Goal: Task Accomplishment & Management: Manage account settings

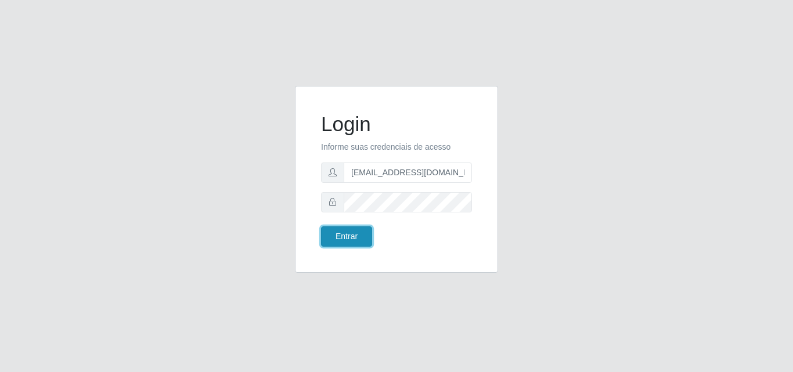
click at [323, 236] on button "Entrar" at bounding box center [346, 236] width 51 height 20
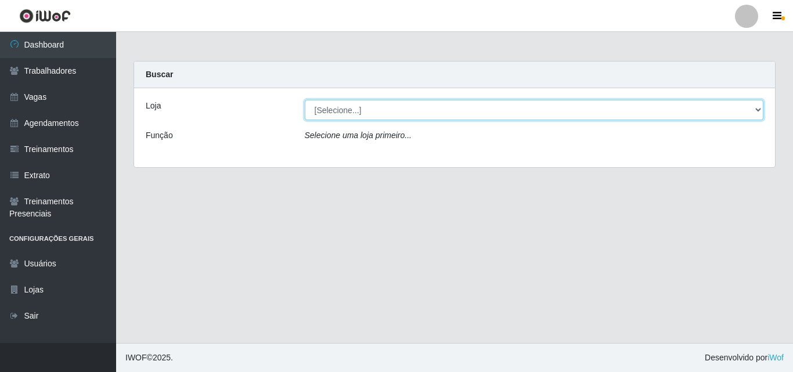
click at [761, 107] on select "[Selecione...] Extremoz Supermercados" at bounding box center [534, 110] width 459 height 20
select select "519"
click at [305, 100] on select "[Selecione...] Extremoz Supermercados" at bounding box center [534, 110] width 459 height 20
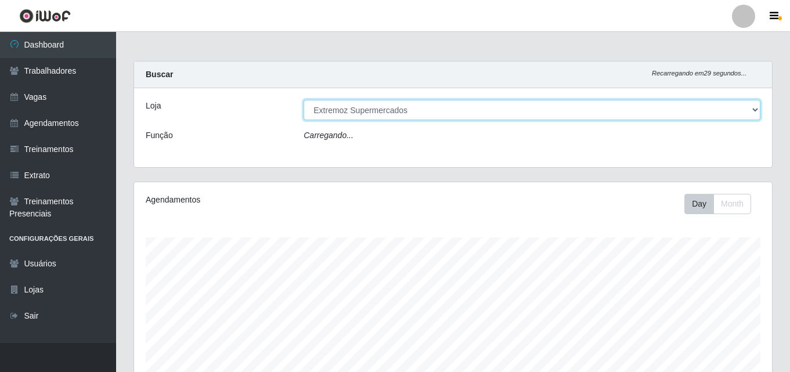
scroll to position [241, 638]
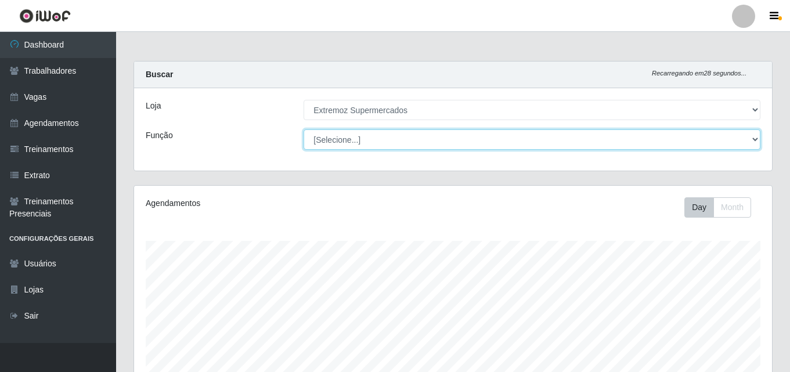
click at [395, 145] on select "[Selecione...] Embalador Embalador + Embalador ++ Operador de Caixa Operador de…" at bounding box center [532, 139] width 457 height 20
select select "72"
click at [304, 129] on select "[Selecione...] Embalador Embalador + Embalador ++ Operador de Caixa Operador de…" at bounding box center [532, 139] width 457 height 20
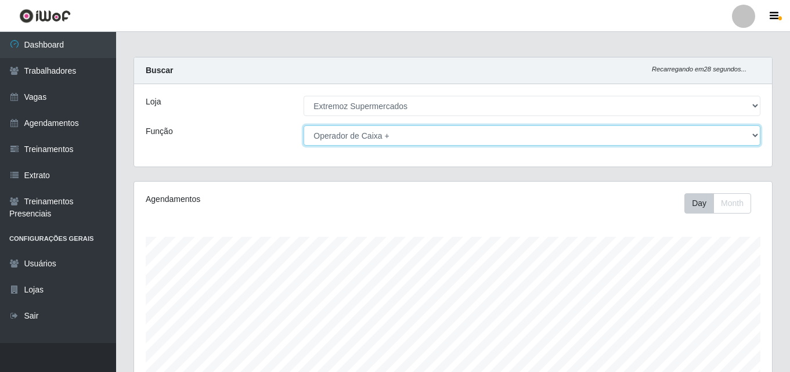
scroll to position [0, 0]
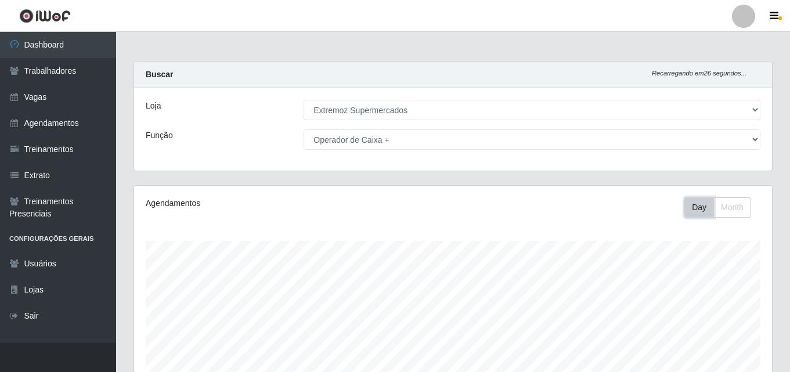
click at [688, 210] on button "Day" at bounding box center [700, 207] width 30 height 20
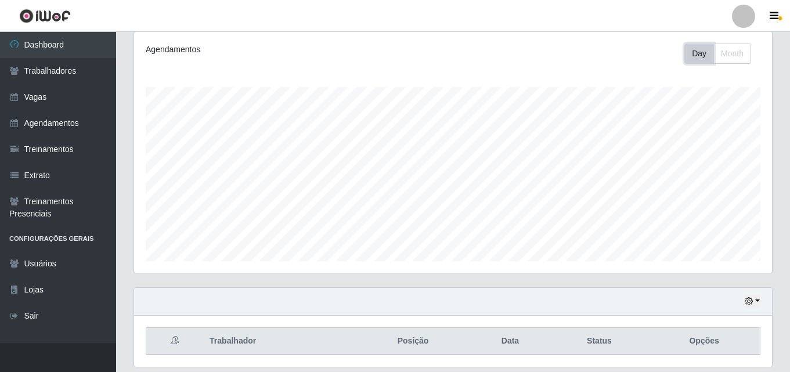
scroll to position [192, 0]
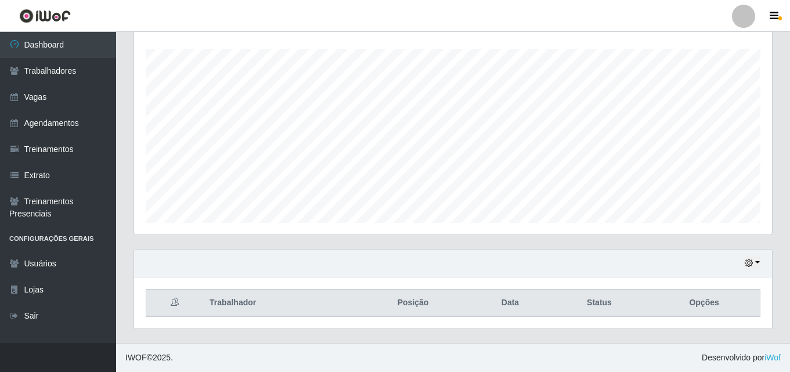
click at [700, 303] on th "Opções" at bounding box center [704, 303] width 111 height 27
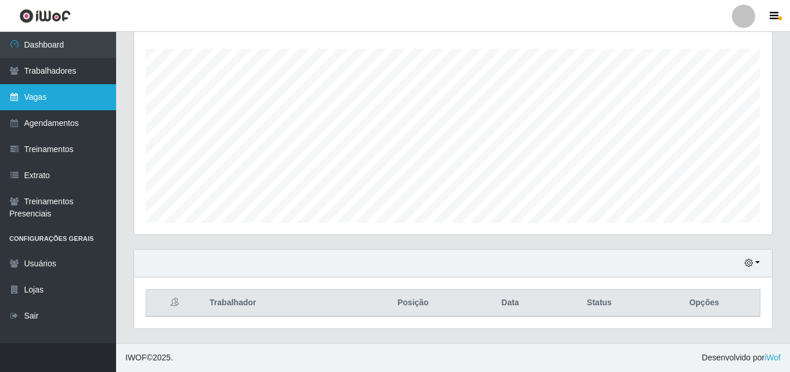
click at [66, 99] on link "Vagas" at bounding box center [58, 97] width 116 height 26
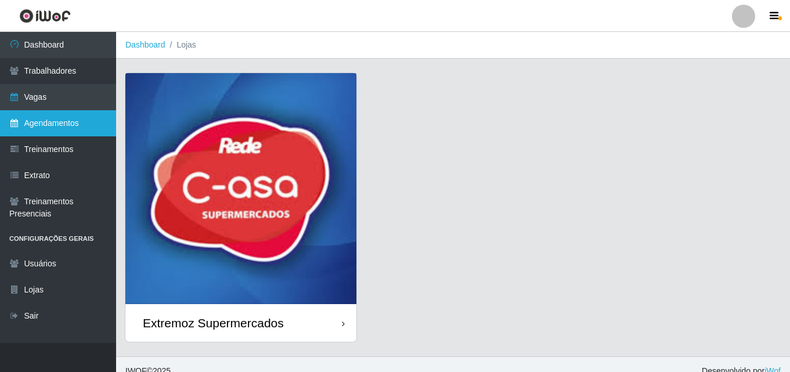
click at [71, 125] on link "Agendamentos" at bounding box center [58, 123] width 116 height 26
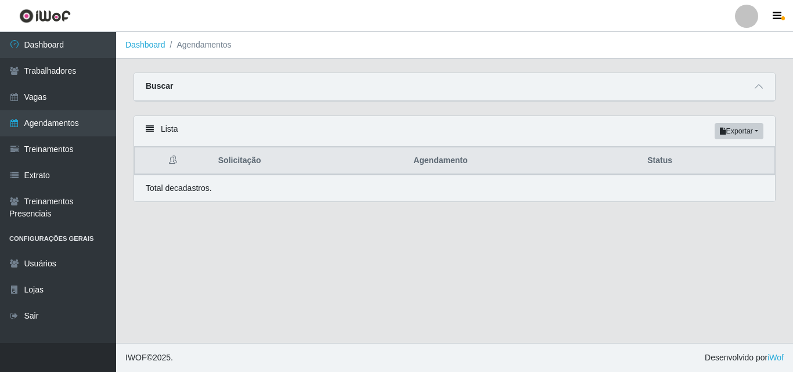
click at [229, 162] on th "Solicitação" at bounding box center [308, 160] width 195 height 27
click at [145, 127] on div "Lista Exportar PDF Excel" at bounding box center [454, 131] width 641 height 31
drag, startPoint x: 163, startPoint y: 132, endPoint x: 309, endPoint y: 132, distance: 145.7
click at [164, 132] on div "Lista Exportar PDF Excel" at bounding box center [454, 131] width 641 height 31
click at [748, 128] on button "Exportar" at bounding box center [739, 131] width 49 height 16
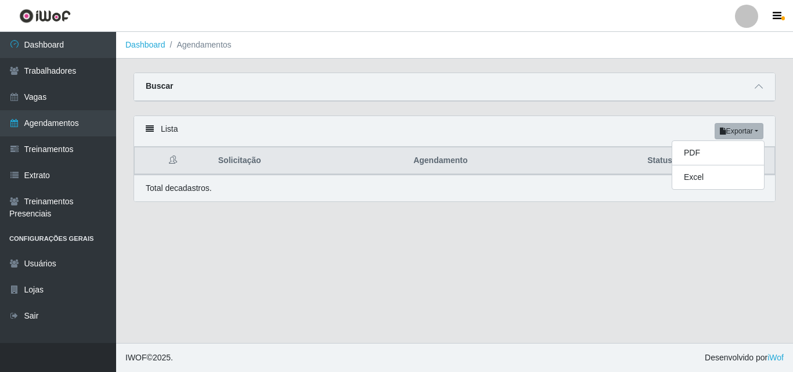
click at [402, 83] on div "Buscar" at bounding box center [454, 87] width 641 height 28
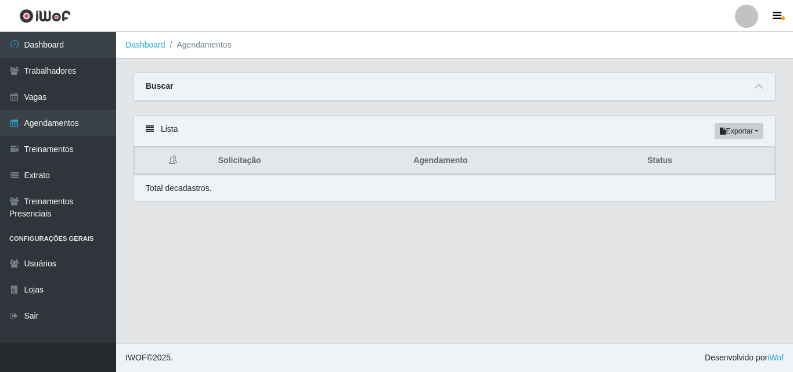
click at [204, 44] on li "Agendamentos" at bounding box center [198, 45] width 66 height 12
click at [780, 14] on icon "button" at bounding box center [777, 16] width 9 height 10
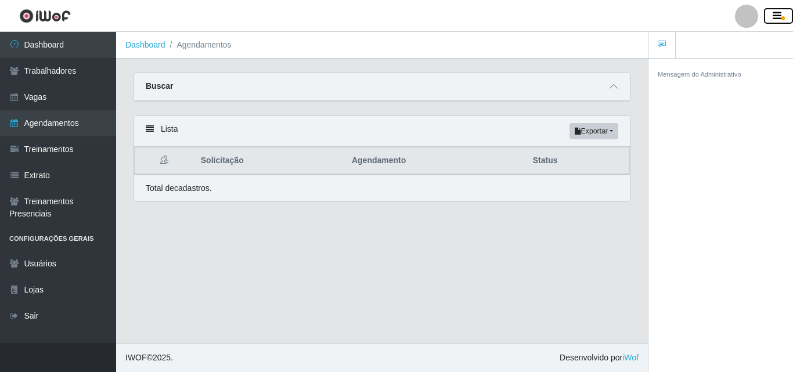
click at [779, 15] on icon "button" at bounding box center [777, 16] width 9 height 10
click at [743, 20] on div at bounding box center [746, 16] width 23 height 23
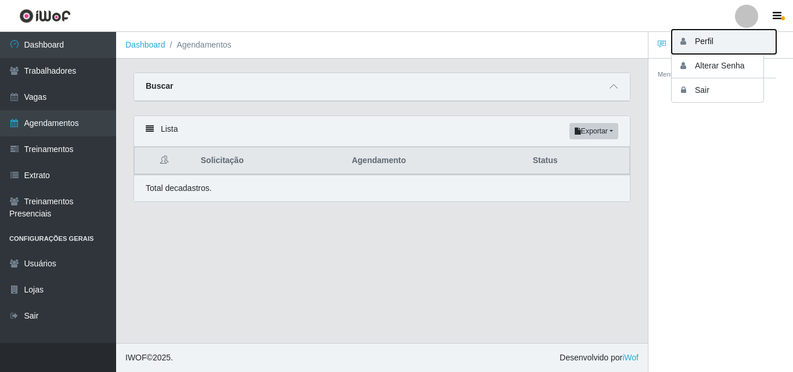
click at [707, 41] on button "Perfil" at bounding box center [724, 42] width 105 height 24
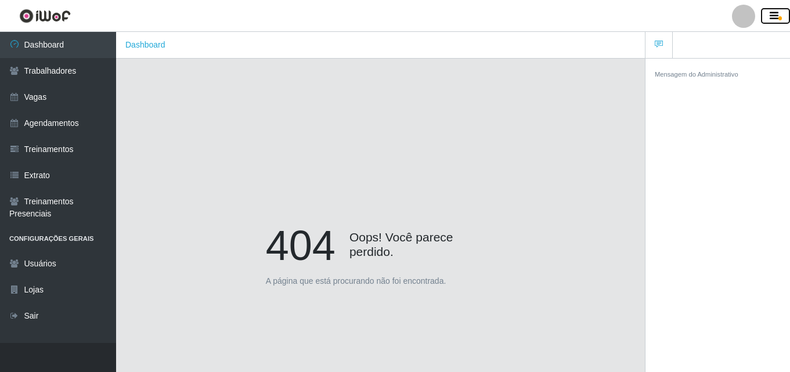
click at [777, 17] on icon "button" at bounding box center [774, 16] width 9 height 10
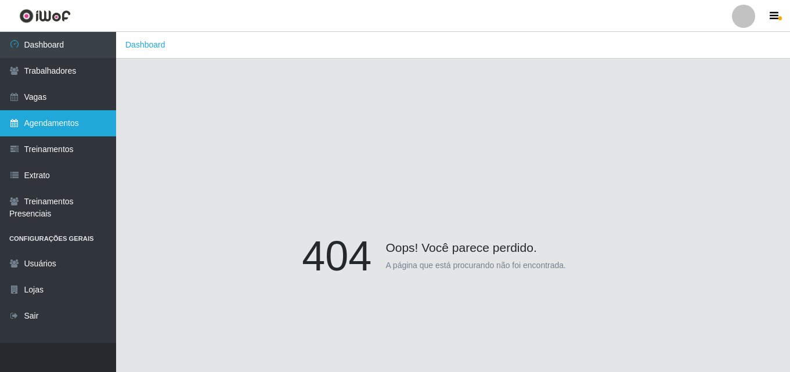
click at [62, 124] on link "Agendamentos" at bounding box center [58, 123] width 116 height 26
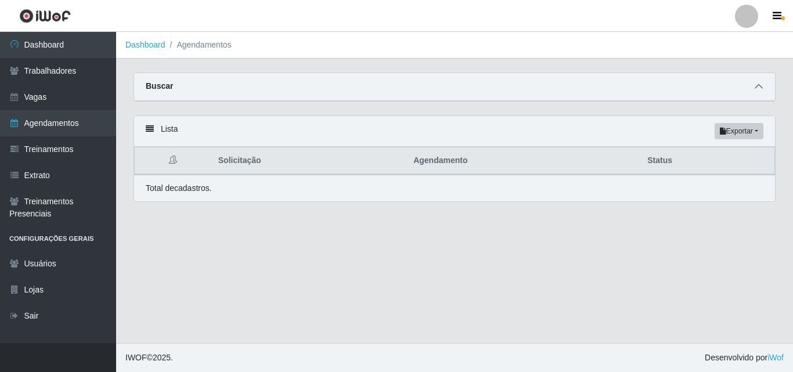
click at [761, 87] on icon at bounding box center [759, 86] width 8 height 8
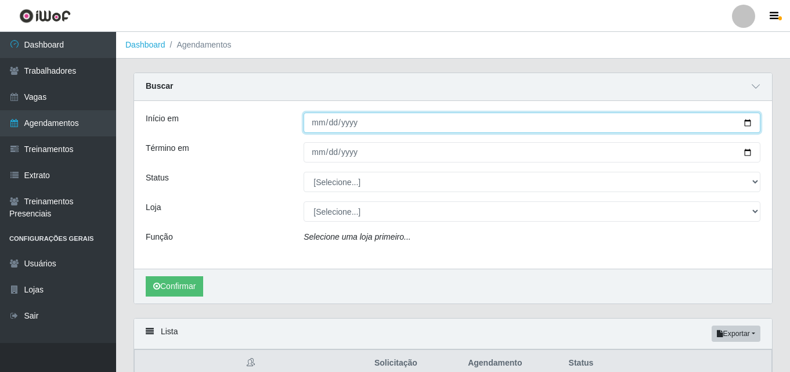
click at [318, 120] on input "Início em" at bounding box center [532, 123] width 457 height 20
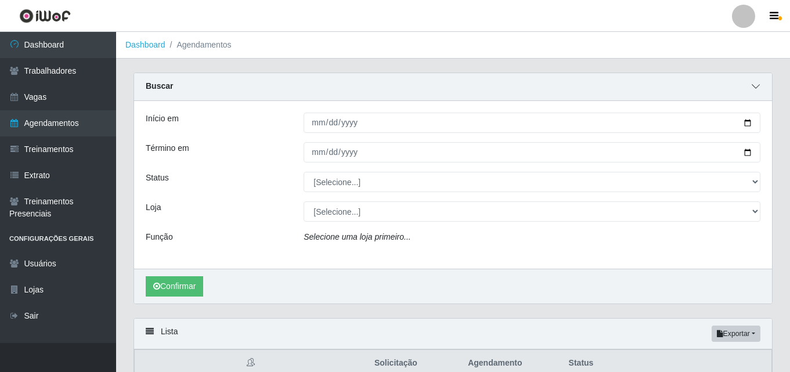
click at [751, 87] on span at bounding box center [756, 86] width 14 height 13
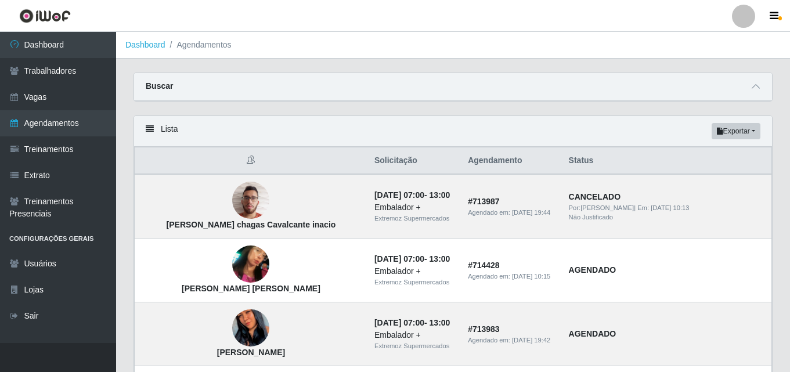
click at [247, 163] on icon at bounding box center [251, 160] width 8 height 8
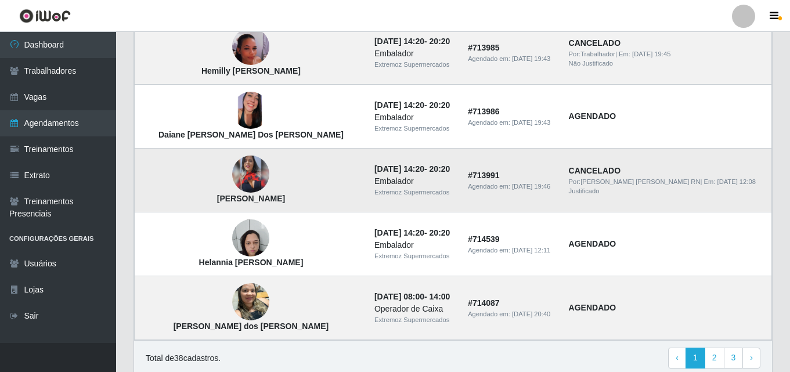
scroll to position [840, 0]
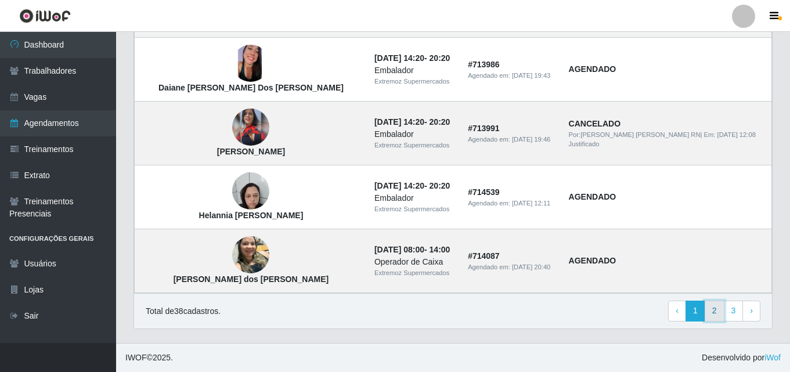
click at [718, 314] on link "2" at bounding box center [715, 311] width 20 height 21
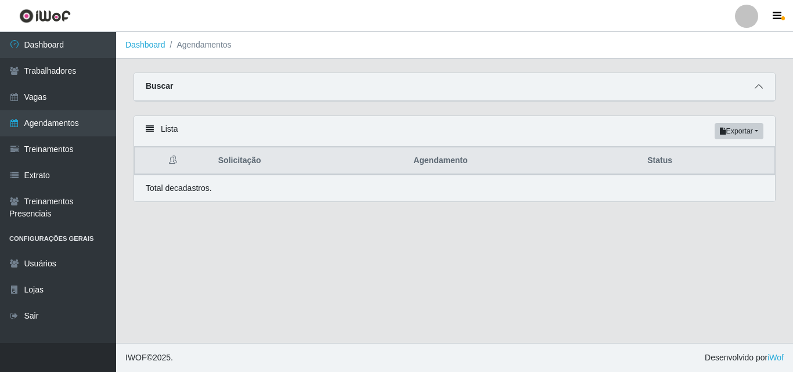
click at [759, 88] on icon at bounding box center [759, 86] width 8 height 8
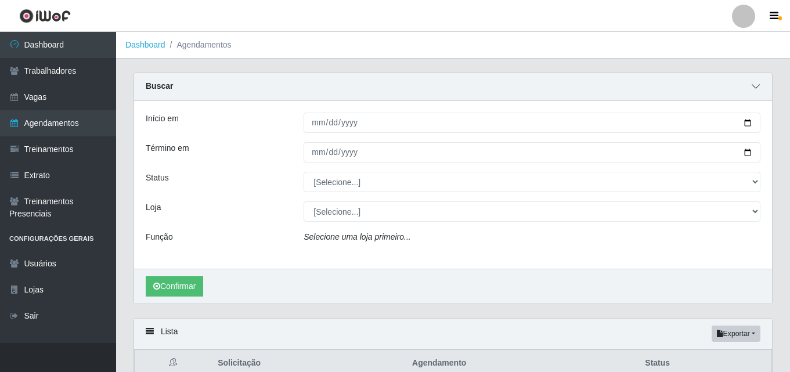
click at [759, 88] on icon at bounding box center [756, 86] width 8 height 8
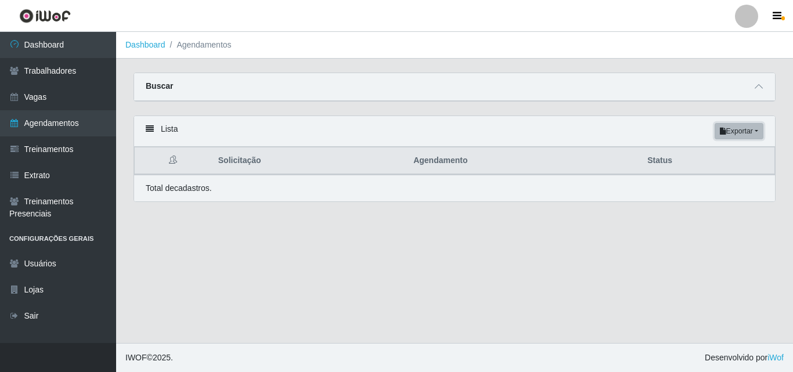
click at [727, 131] on button "Exportar" at bounding box center [739, 131] width 49 height 16
drag, startPoint x: 510, startPoint y: 255, endPoint x: 502, endPoint y: 239, distance: 18.7
click at [510, 255] on main "Dashboard Agendamentos Carregando... Buscar Início em [GEOGRAPHIC_DATA] em Stat…" at bounding box center [454, 187] width 677 height 311
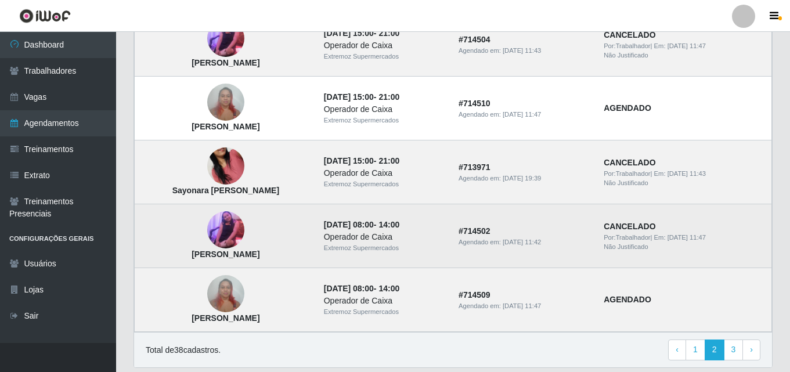
scroll to position [840, 0]
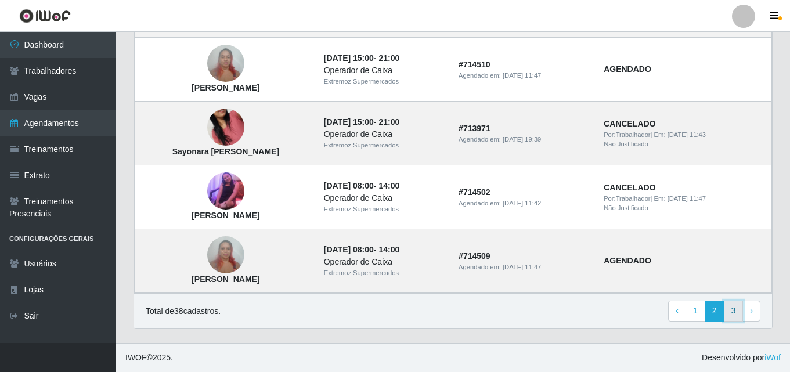
click at [732, 313] on link "3" at bounding box center [734, 311] width 20 height 21
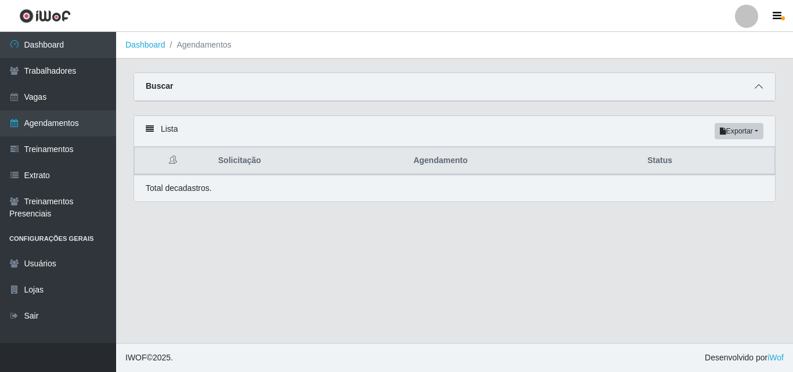
click at [757, 87] on icon at bounding box center [759, 86] width 8 height 8
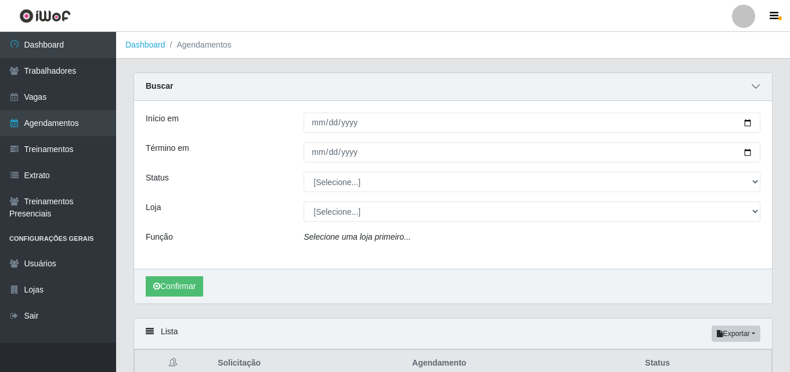
click at [758, 91] on icon at bounding box center [756, 86] width 8 height 8
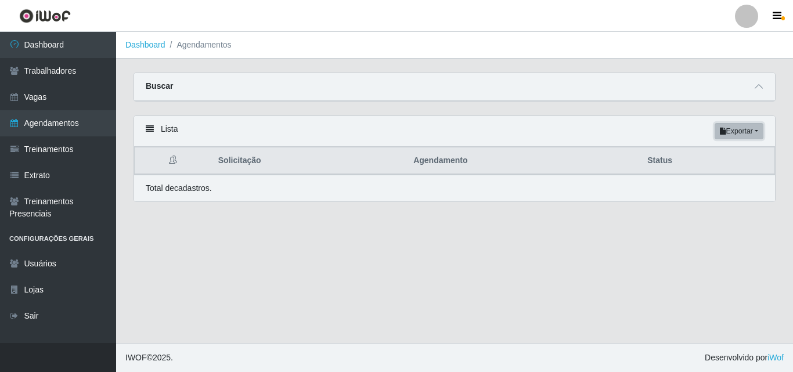
click at [739, 133] on button "Exportar" at bounding box center [739, 131] width 49 height 16
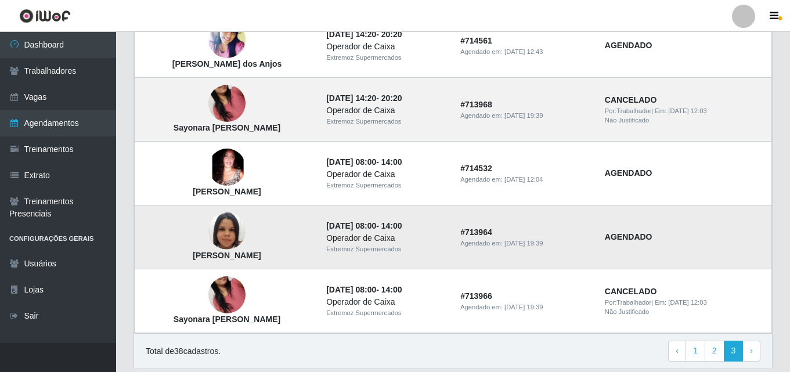
scroll to position [393, 0]
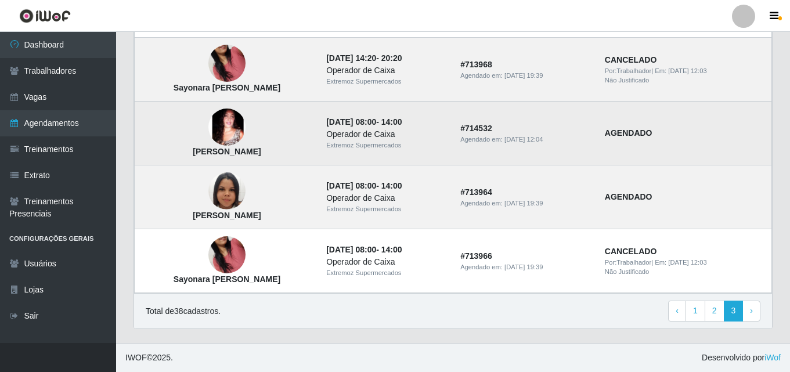
click at [383, 132] on div "Operador de Caixa" at bounding box center [386, 134] width 120 height 12
click at [633, 138] on strong "AGENDADO" at bounding box center [629, 132] width 48 height 9
click at [225, 131] on img at bounding box center [226, 127] width 37 height 37
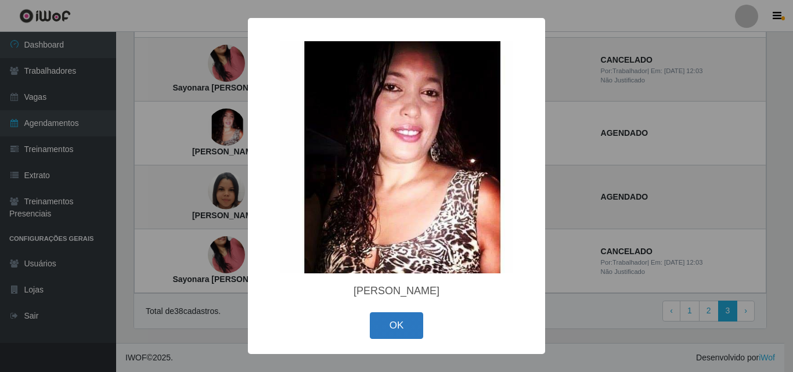
click at [409, 331] on button "OK" at bounding box center [397, 325] width 54 height 27
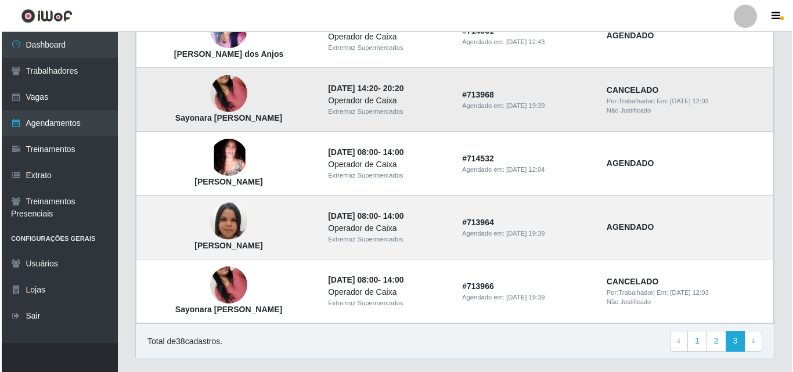
scroll to position [335, 0]
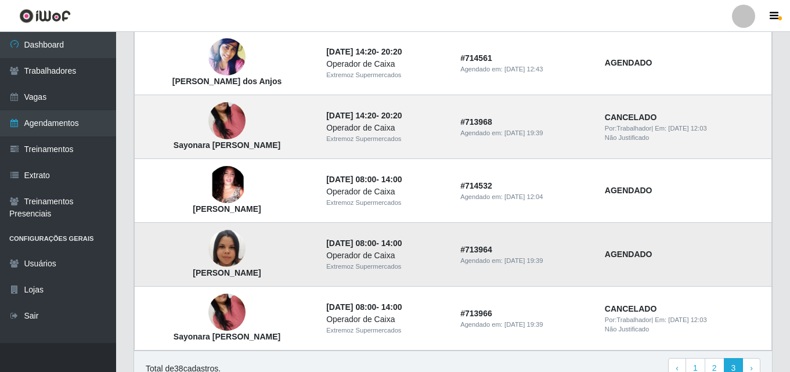
click at [353, 253] on div "Operador de Caixa" at bounding box center [386, 256] width 120 height 12
click at [183, 256] on td "[PERSON_NAME]" at bounding box center [227, 255] width 185 height 64
click at [215, 258] on img at bounding box center [226, 249] width 37 height 66
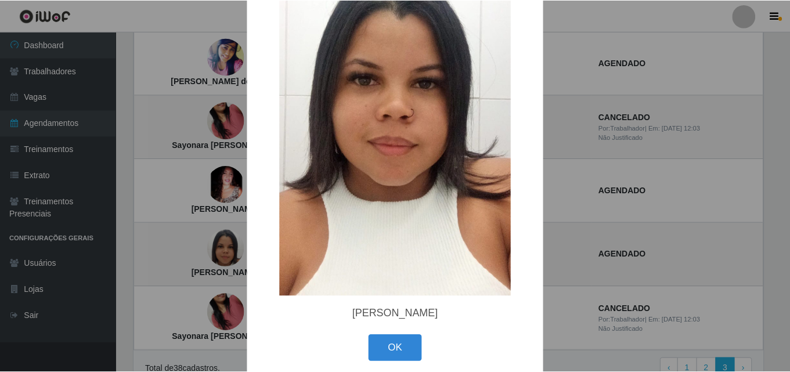
scroll to position [156, 0]
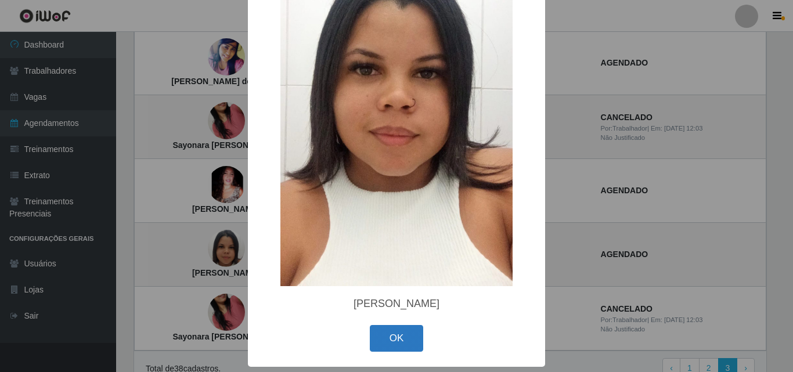
click at [390, 341] on button "OK" at bounding box center [397, 338] width 54 height 27
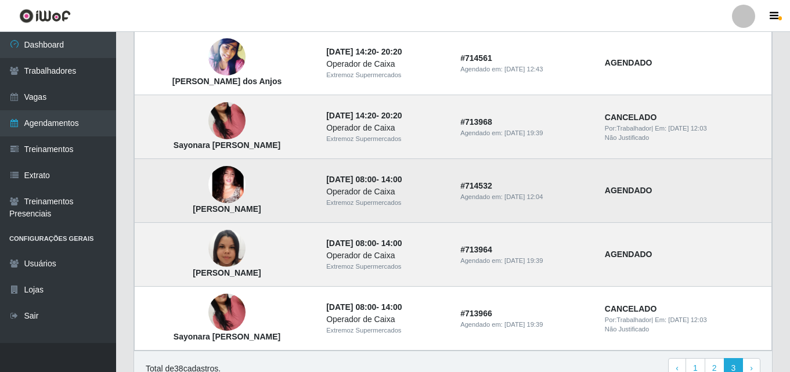
click at [630, 192] on strong "AGENDADO" at bounding box center [629, 190] width 48 height 9
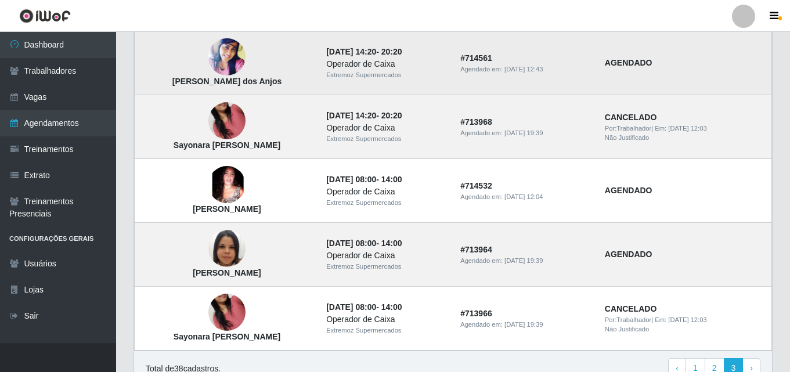
click at [363, 60] on div "Operador de Caixa" at bounding box center [386, 64] width 120 height 12
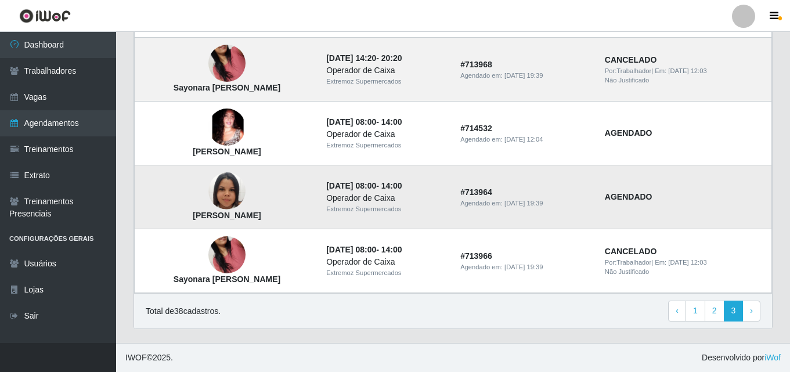
scroll to position [0, 0]
